Goal: Task Accomplishment & Management: Manage account settings

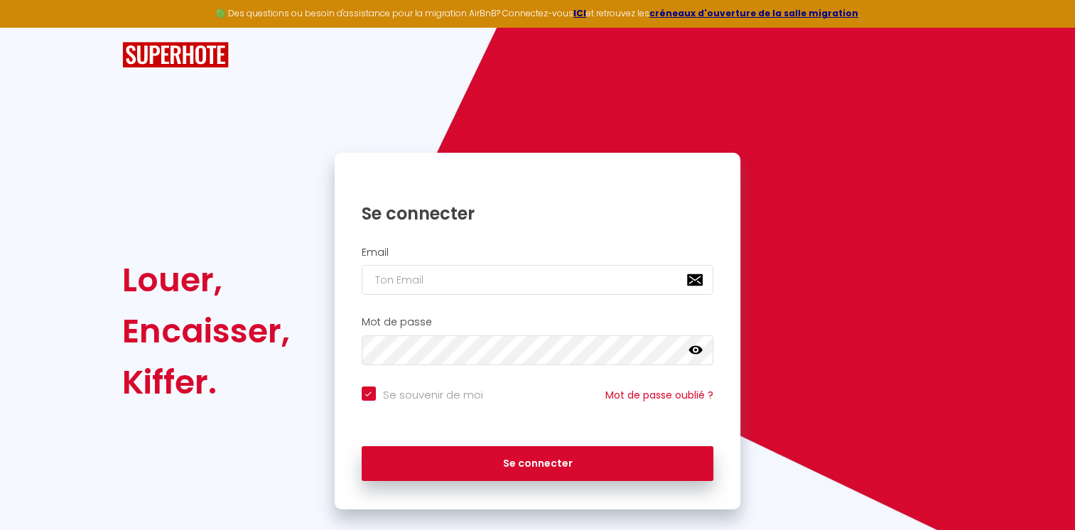
click at [444, 279] on input "email" at bounding box center [538, 280] width 352 height 30
type input "m"
checkbox input "true"
type input "m."
checkbox input "true"
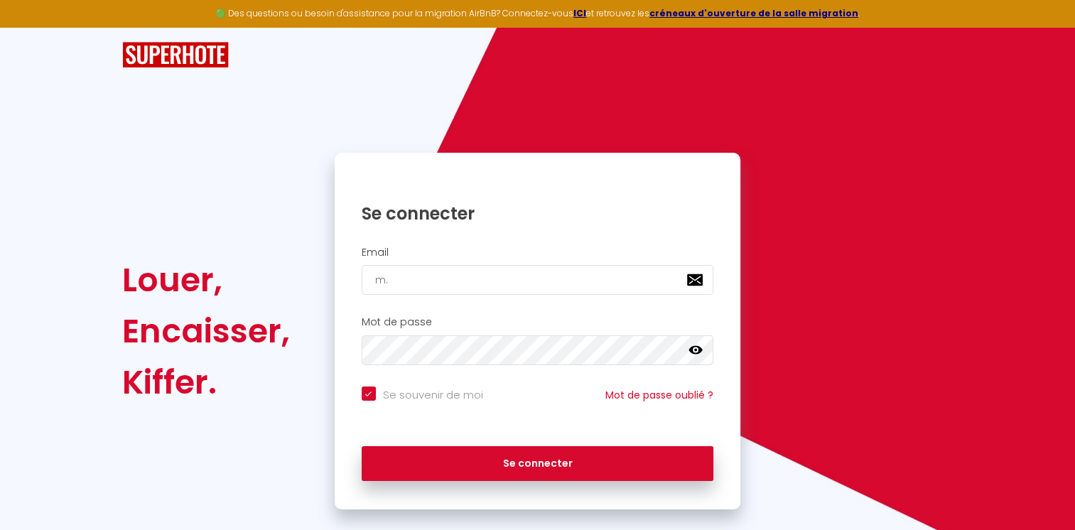
type input "m.b"
checkbox input "true"
type input "[DOMAIN_NAME]"
checkbox input "true"
type input "[DOMAIN_NAME]"
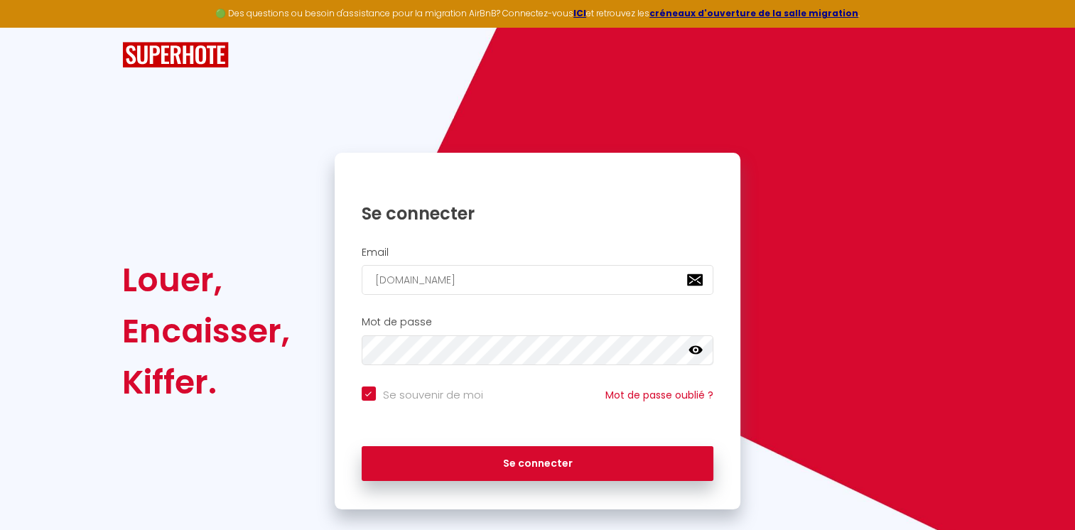
checkbox input "true"
type input "m.bart"
checkbox input "true"
type input "[PERSON_NAME]"
checkbox input "true"
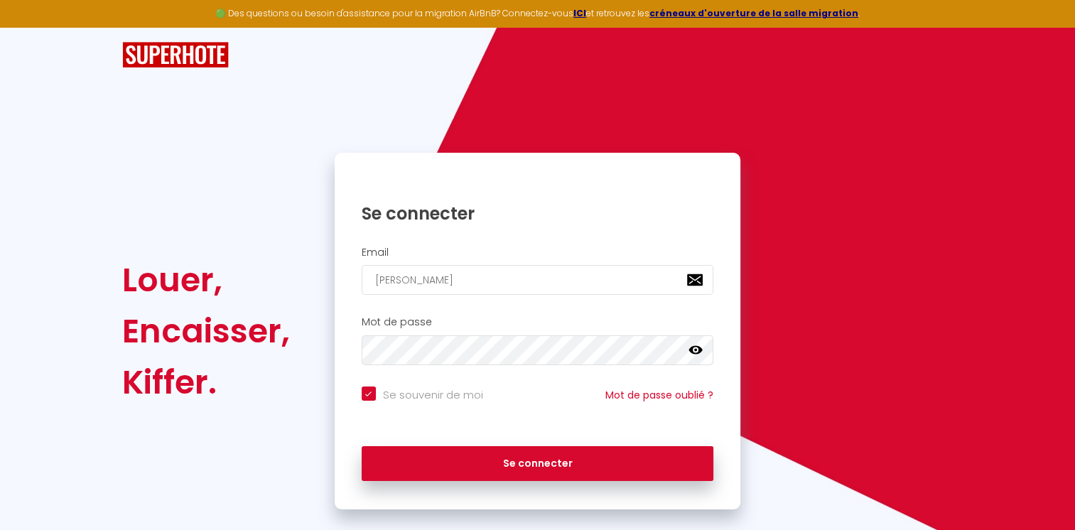
type input "m.bartea"
checkbox input "true"
type input "[PERSON_NAME]"
checkbox input "true"
type input "[PERSON_NAME]@"
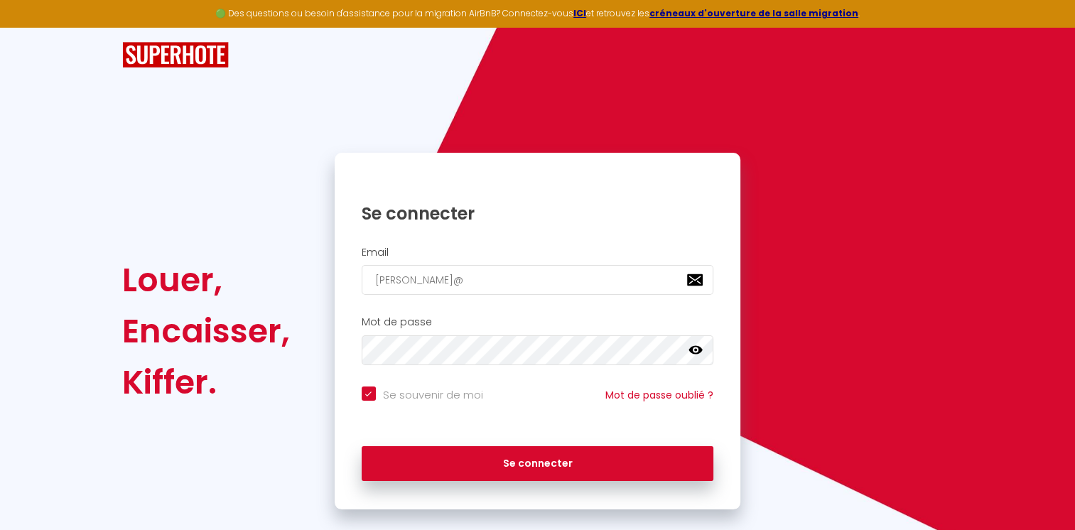
checkbox input "true"
type input "[PERSON_NAME]@o"
checkbox input "true"
type input "[PERSON_NAME]@op"
checkbox input "true"
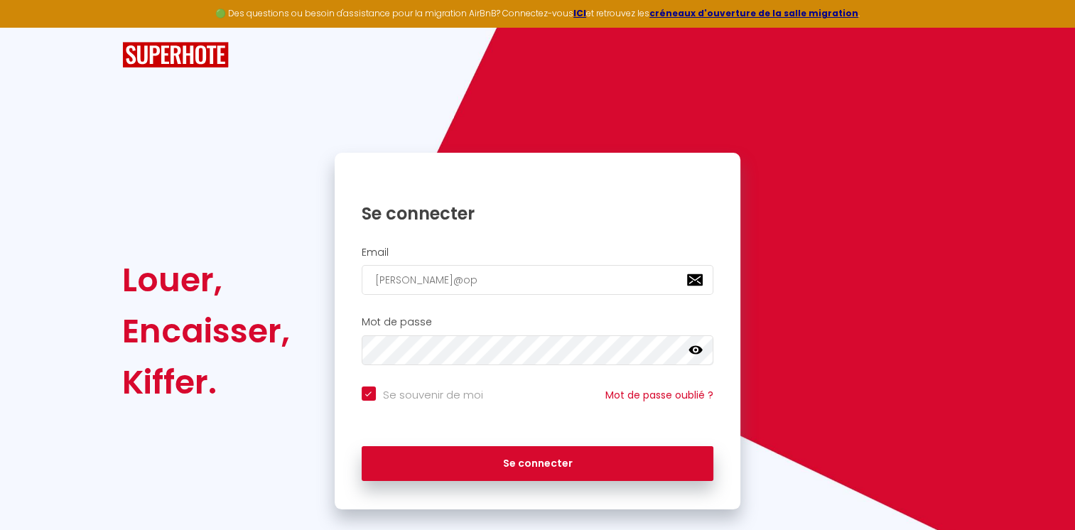
type input "[PERSON_NAME]@opu"
checkbox input "true"
click at [442, 277] on input "[PERSON_NAME]@opu" at bounding box center [538, 280] width 352 height 30
type input "[PERSON_NAME]@opu"
click at [362, 446] on button "Se connecter" at bounding box center [538, 464] width 352 height 36
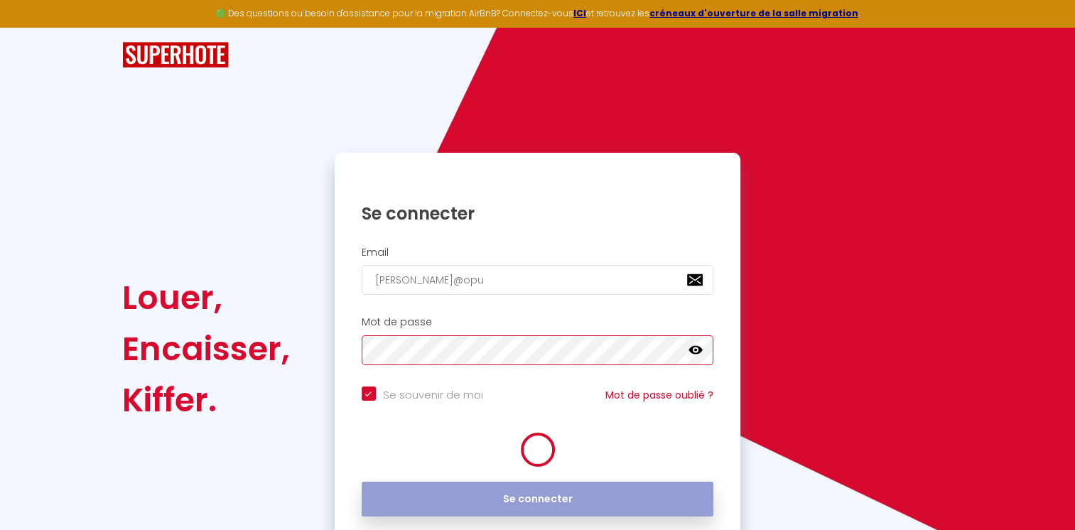
checkbox input "true"
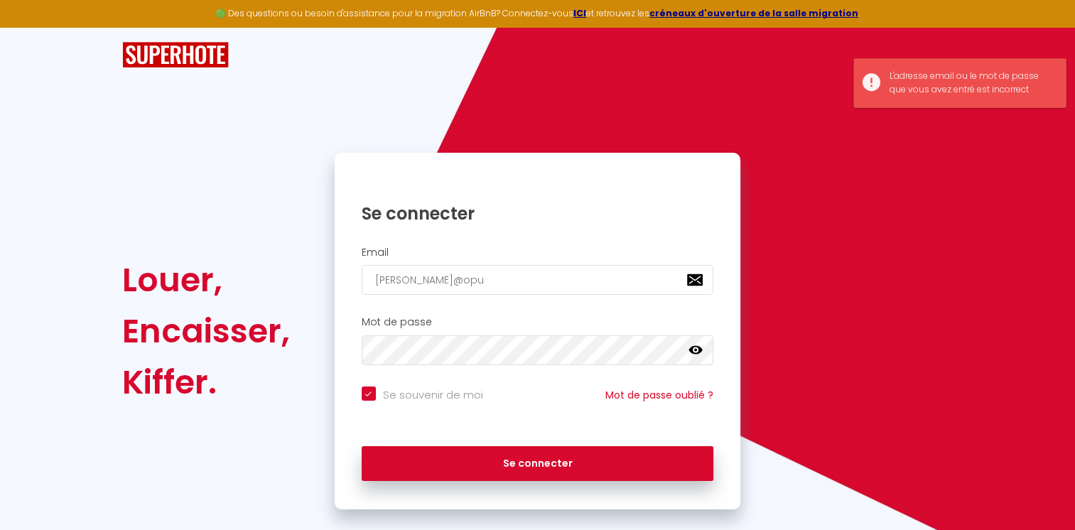
click at [697, 352] on icon at bounding box center [696, 350] width 14 height 9
click at [521, 276] on input "[PERSON_NAME]@opu" at bounding box center [538, 280] width 352 height 30
type input "[PERSON_NAME]@opuS"
checkbox input "true"
click at [521, 276] on input "[PERSON_NAME]@opuS" at bounding box center [538, 280] width 352 height 30
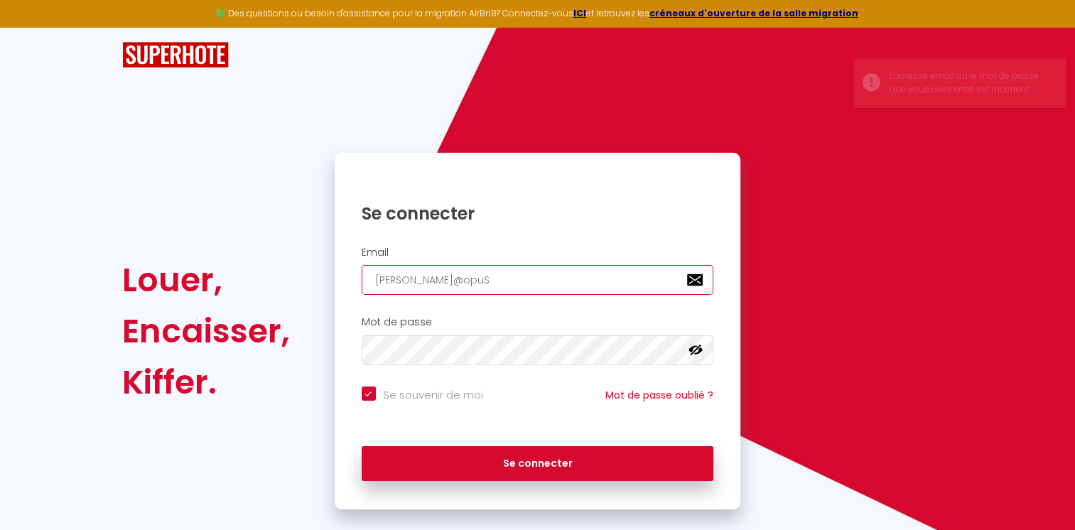
click at [444, 284] on input "[PERSON_NAME]@opuS" at bounding box center [538, 280] width 352 height 30
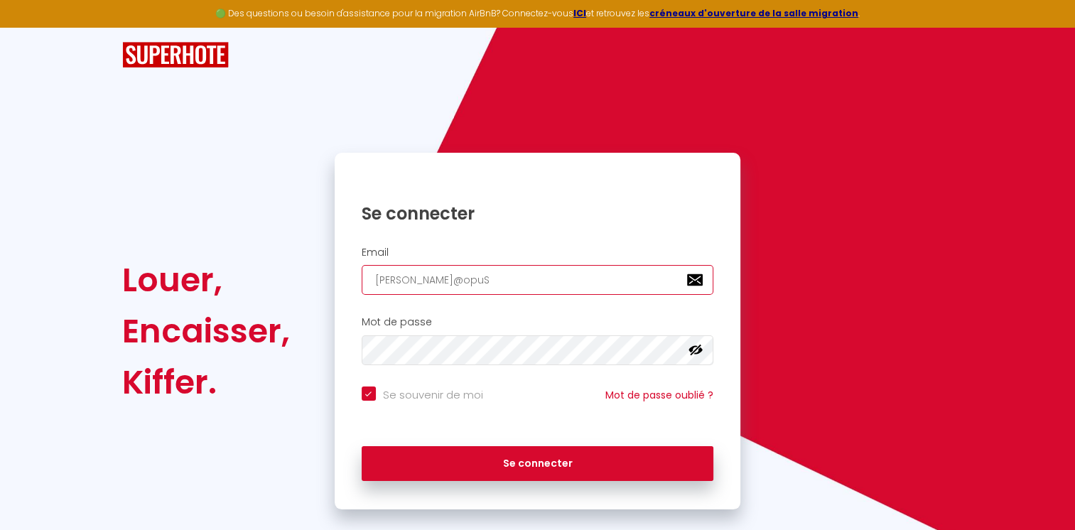
click at [458, 279] on input "[PERSON_NAME]@opuS" at bounding box center [538, 280] width 352 height 30
type input "[PERSON_NAME][EMAIL_ADDRESS][DOMAIN_NAME]"
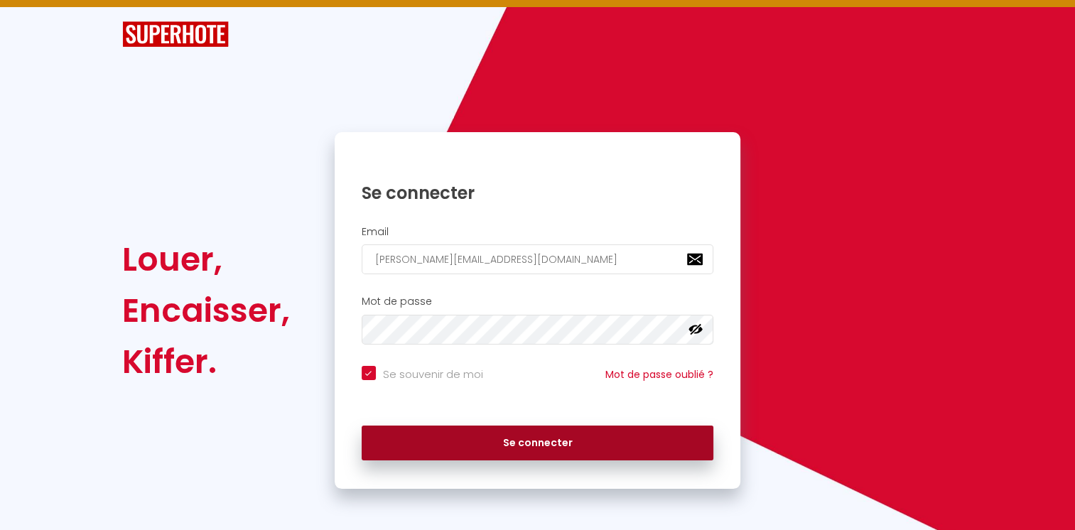
click at [549, 443] on button "Se connecter" at bounding box center [538, 444] width 352 height 36
checkbox input "true"
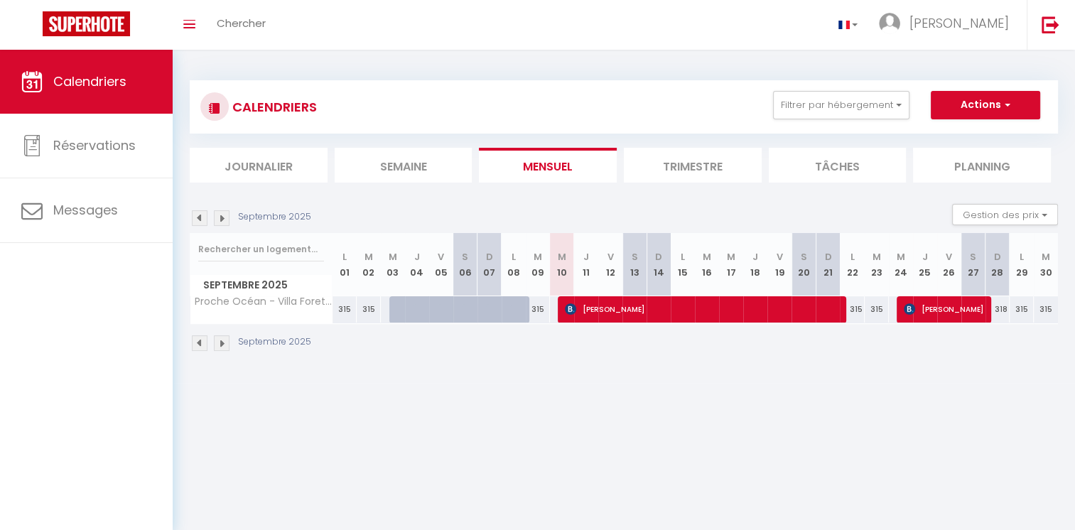
click at [573, 410] on body "🟢 Des questions ou besoin d'assistance pour la migration AirBnB? Connectez-vous…" at bounding box center [537, 315] width 1075 height 530
click at [204, 223] on img at bounding box center [200, 218] width 16 height 16
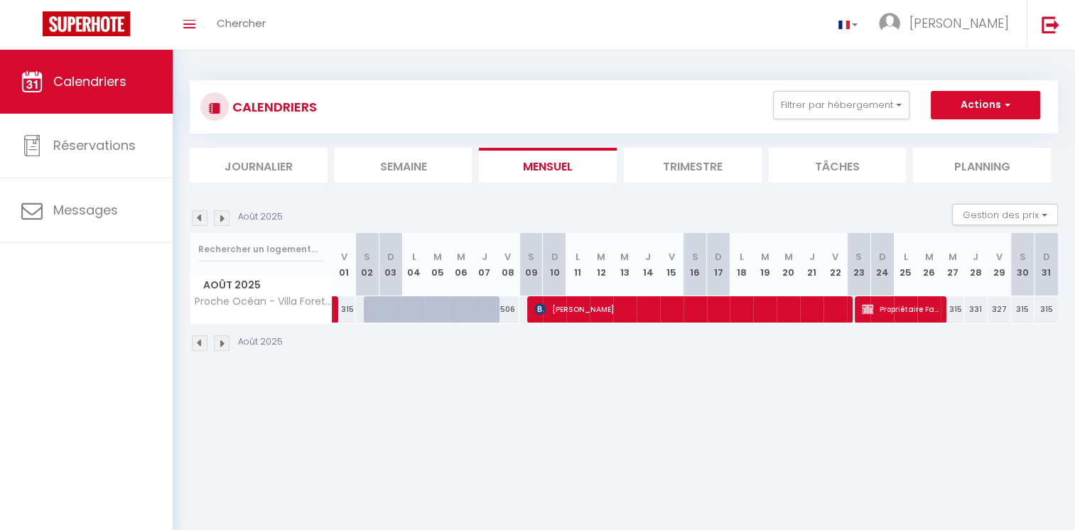
click at [204, 223] on img at bounding box center [200, 218] width 16 height 16
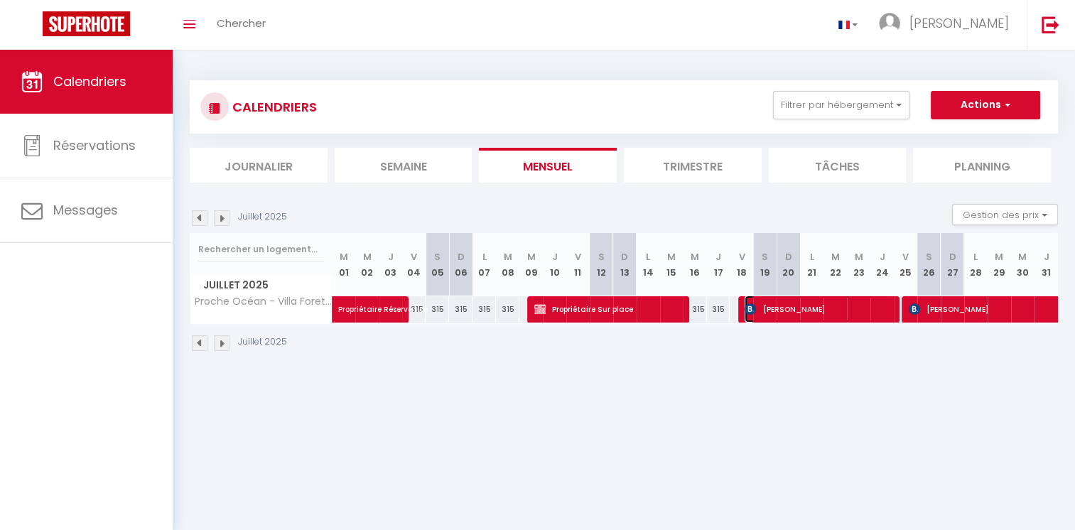
click at [809, 314] on span "[PERSON_NAME]" at bounding box center [819, 309] width 149 height 27
select select "OK"
select select "KO"
select select "0"
select select "1"
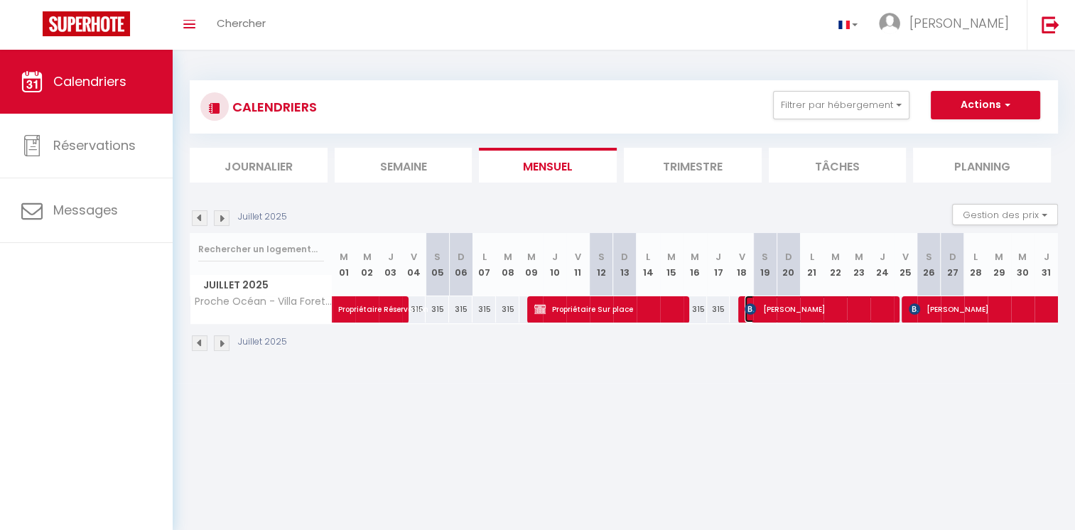
select select "1"
select select
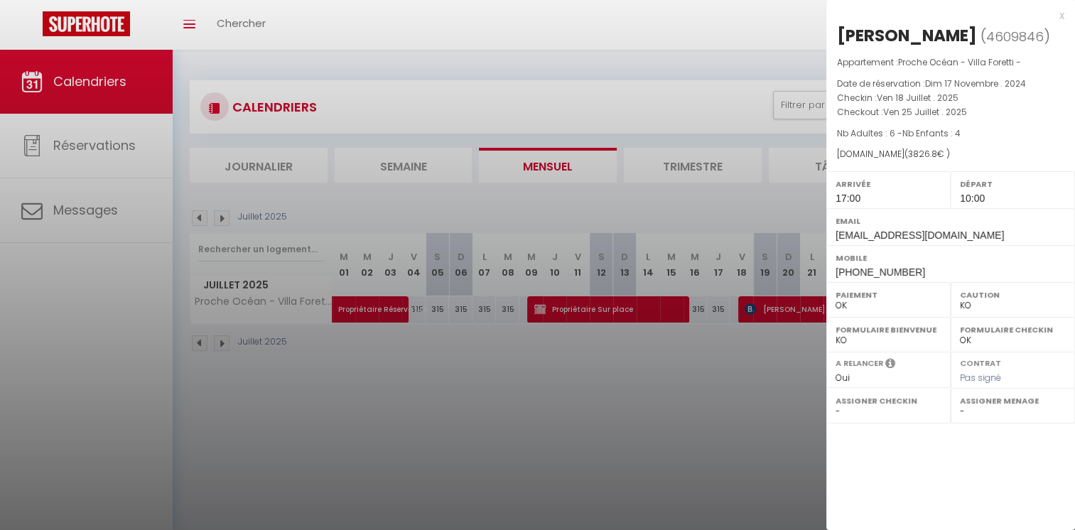
click at [1062, 18] on div "x" at bounding box center [946, 15] width 238 height 17
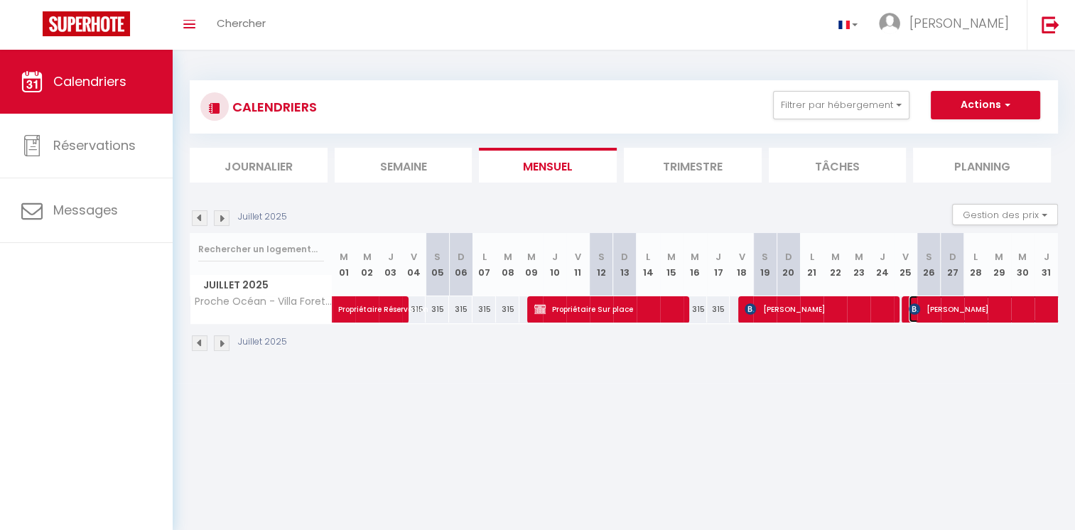
click at [933, 309] on span "[PERSON_NAME]" at bounding box center [1023, 309] width 229 height 27
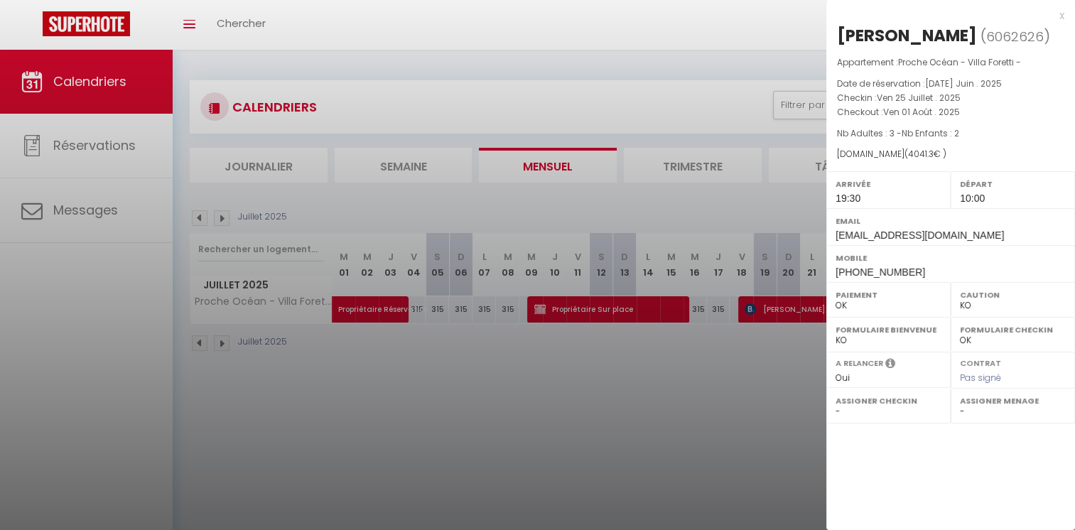
click at [1059, 18] on div "x" at bounding box center [946, 15] width 238 height 17
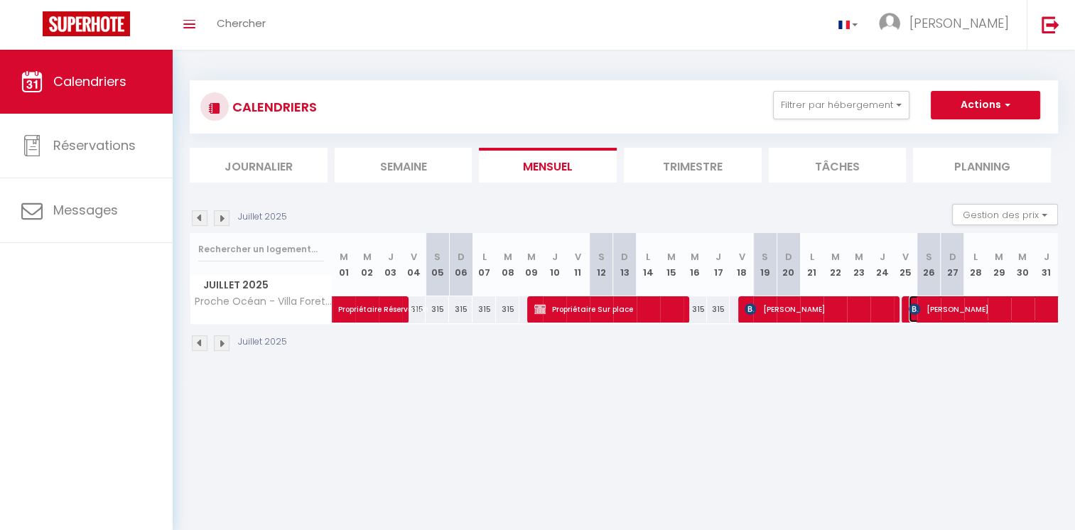
click at [947, 315] on span "[PERSON_NAME]" at bounding box center [1023, 309] width 229 height 27
